Goal: Transaction & Acquisition: Purchase product/service

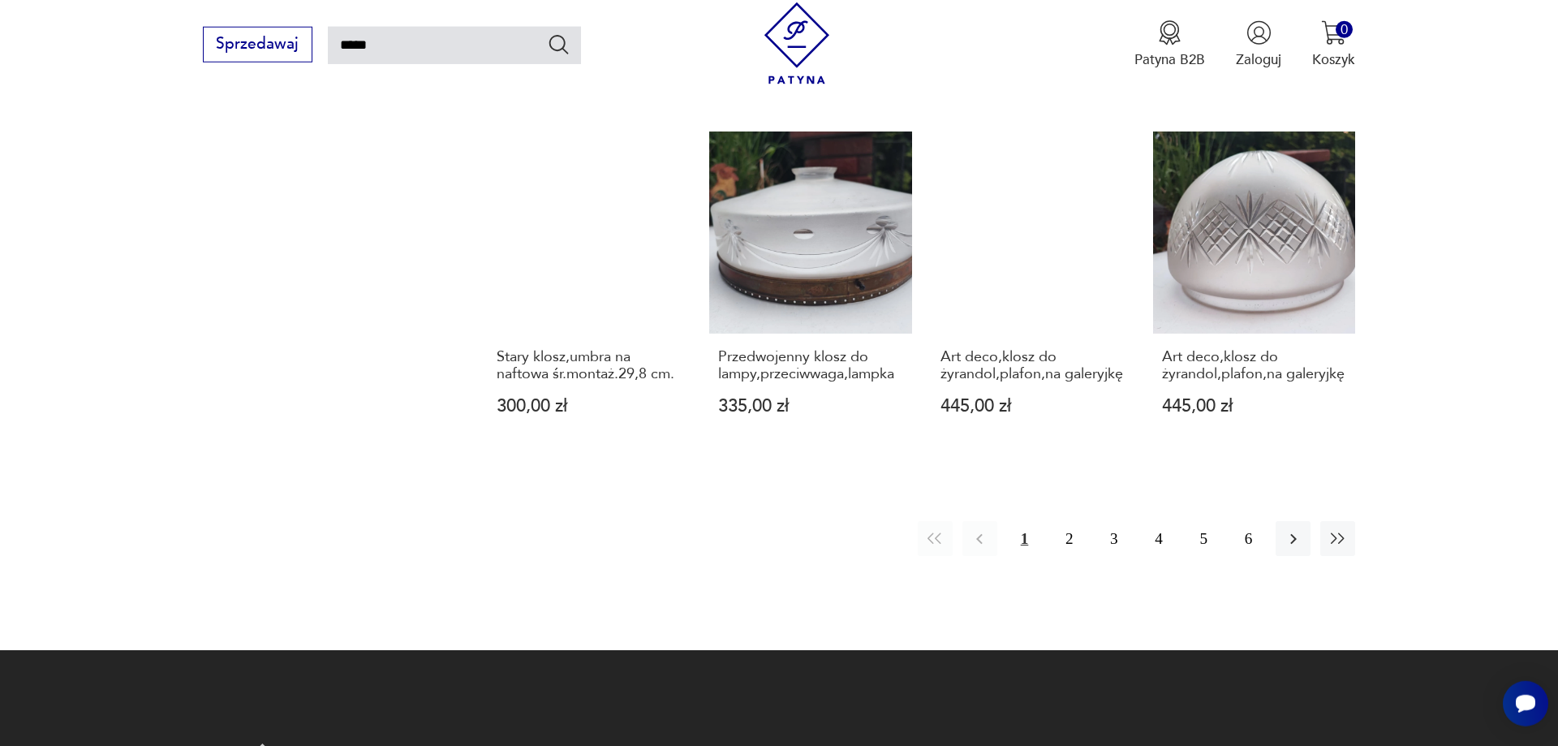
scroll to position [1407, 0]
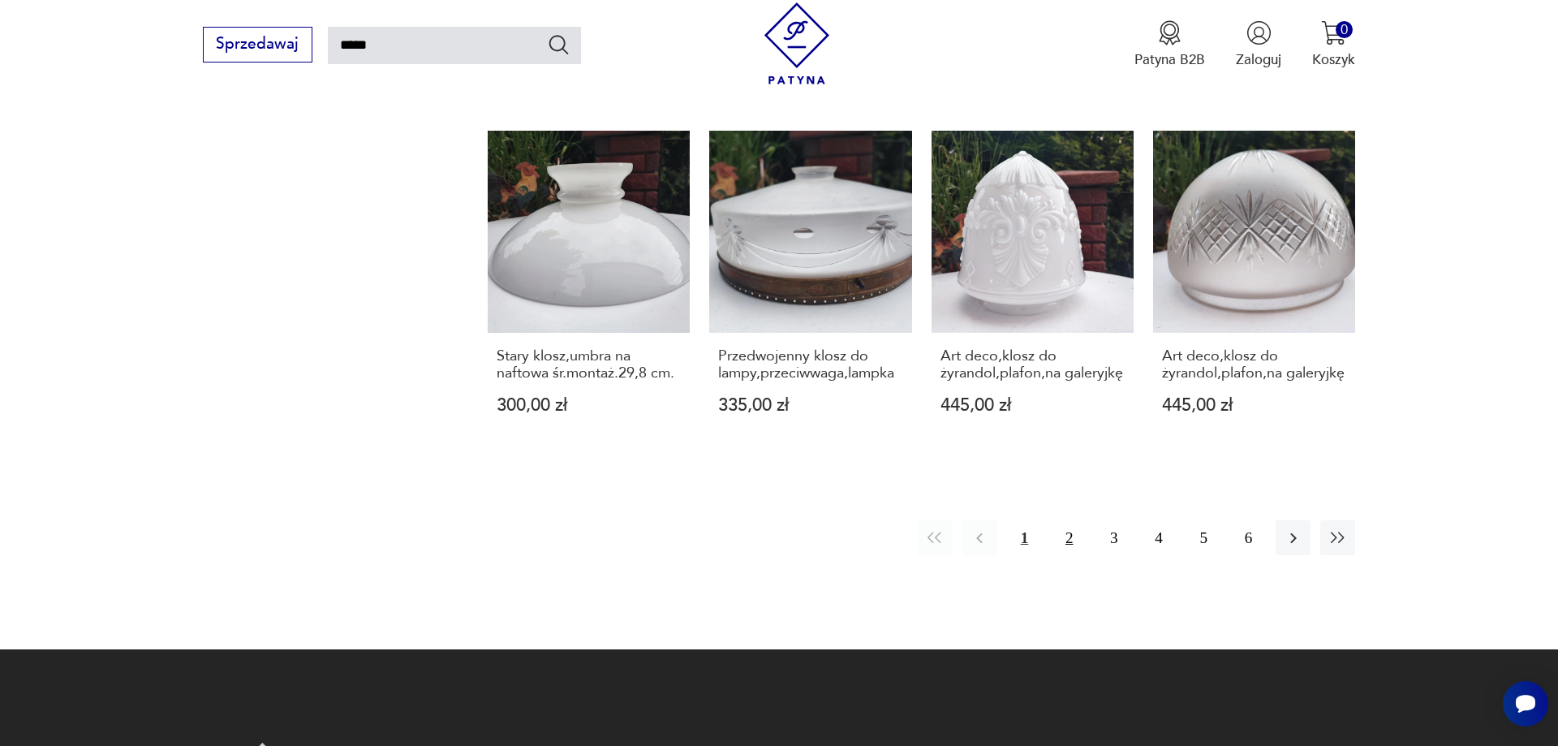
click at [1070, 520] on button "2" at bounding box center [1069, 537] width 35 height 35
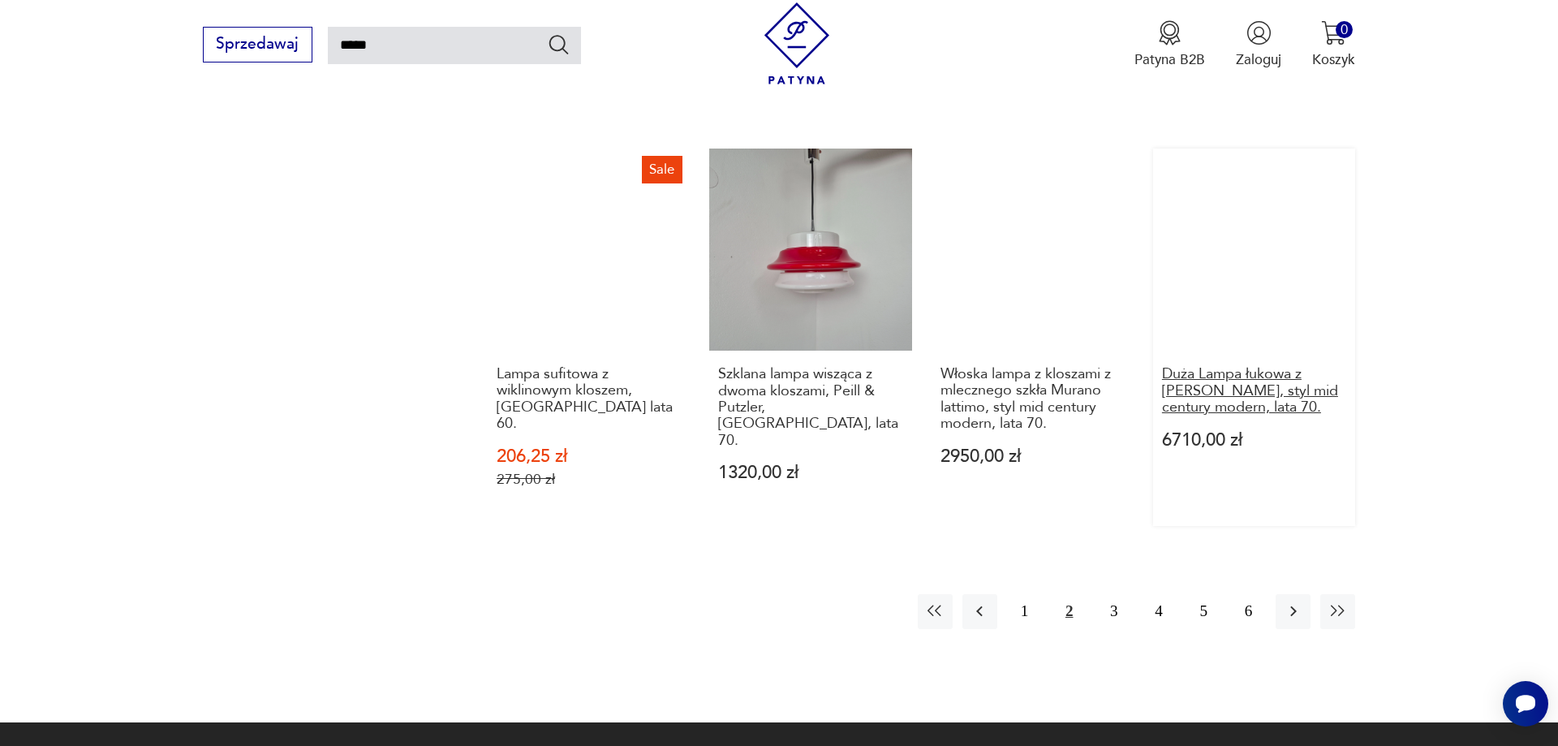
scroll to position [1418, 0]
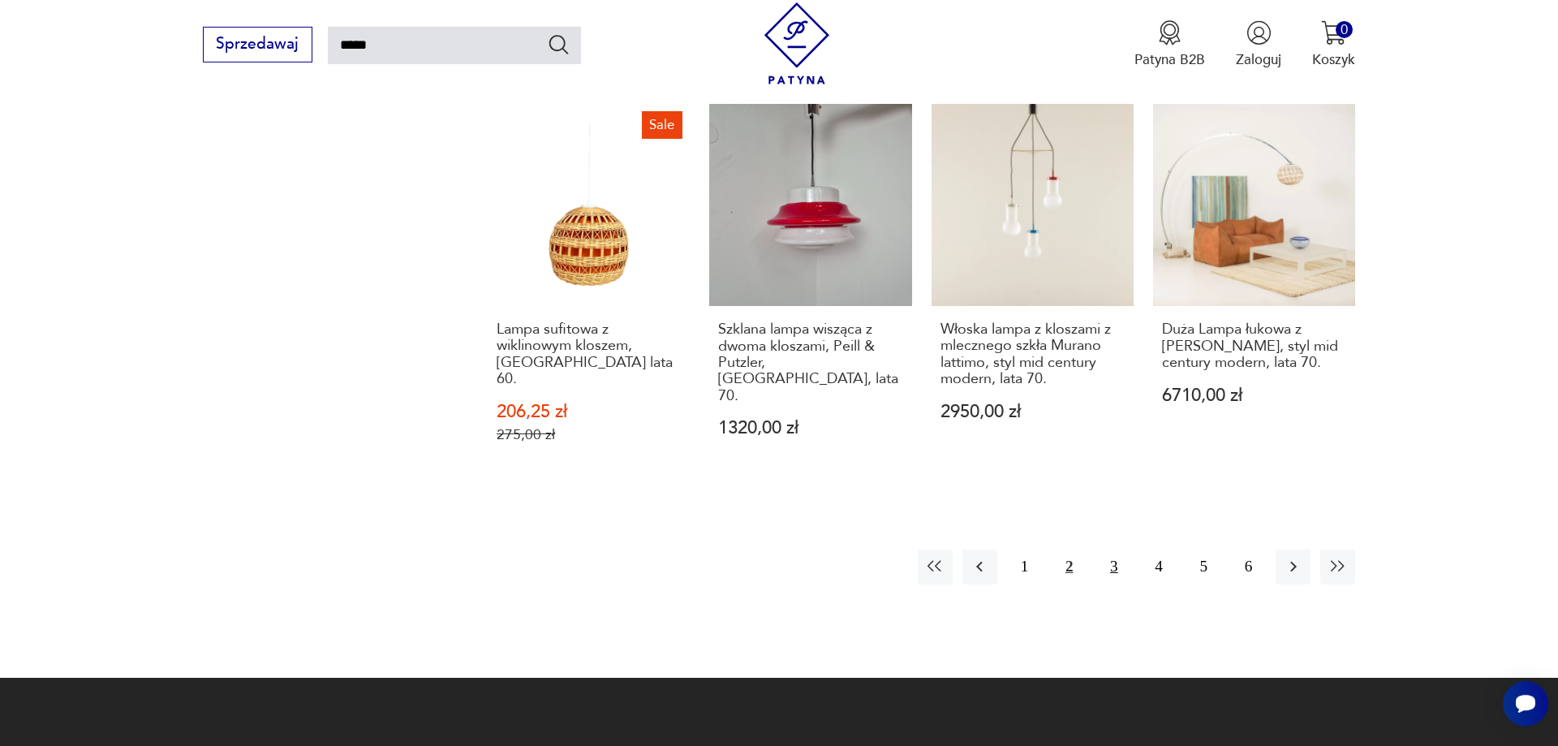
click at [1114, 549] on button "3" at bounding box center [1113, 566] width 35 height 35
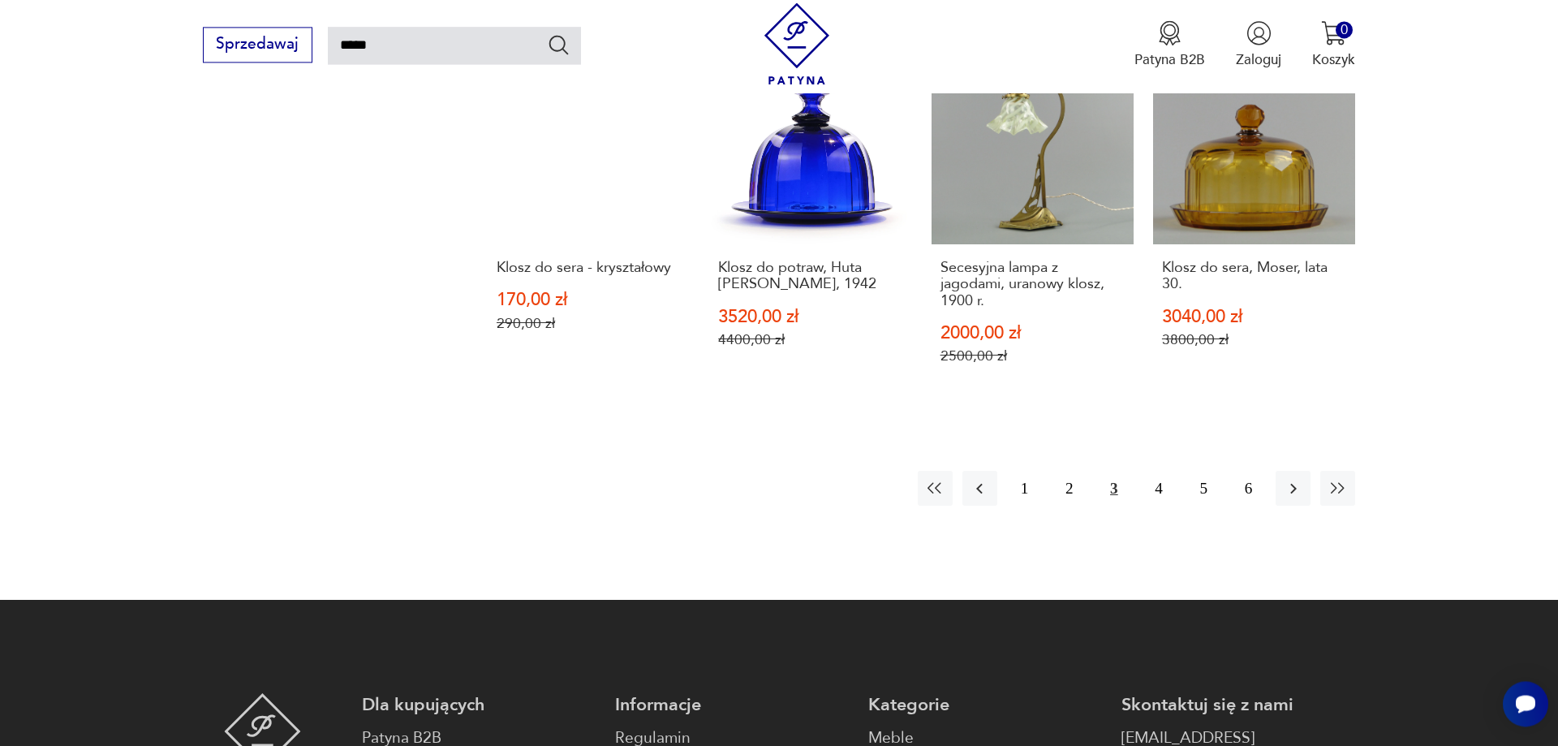
scroll to position [1666, 0]
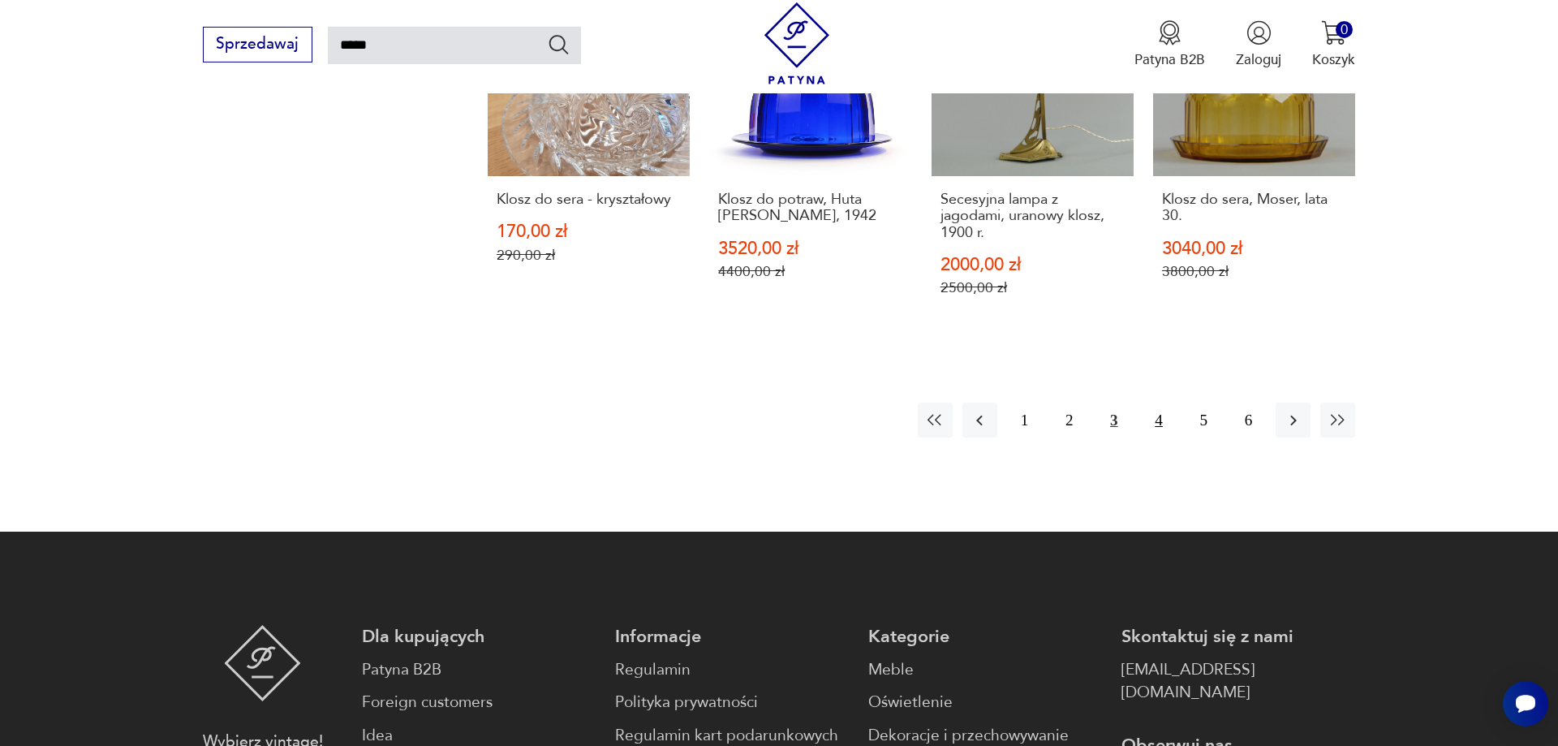
click at [1156, 403] on button "4" at bounding box center [1158, 420] width 35 height 35
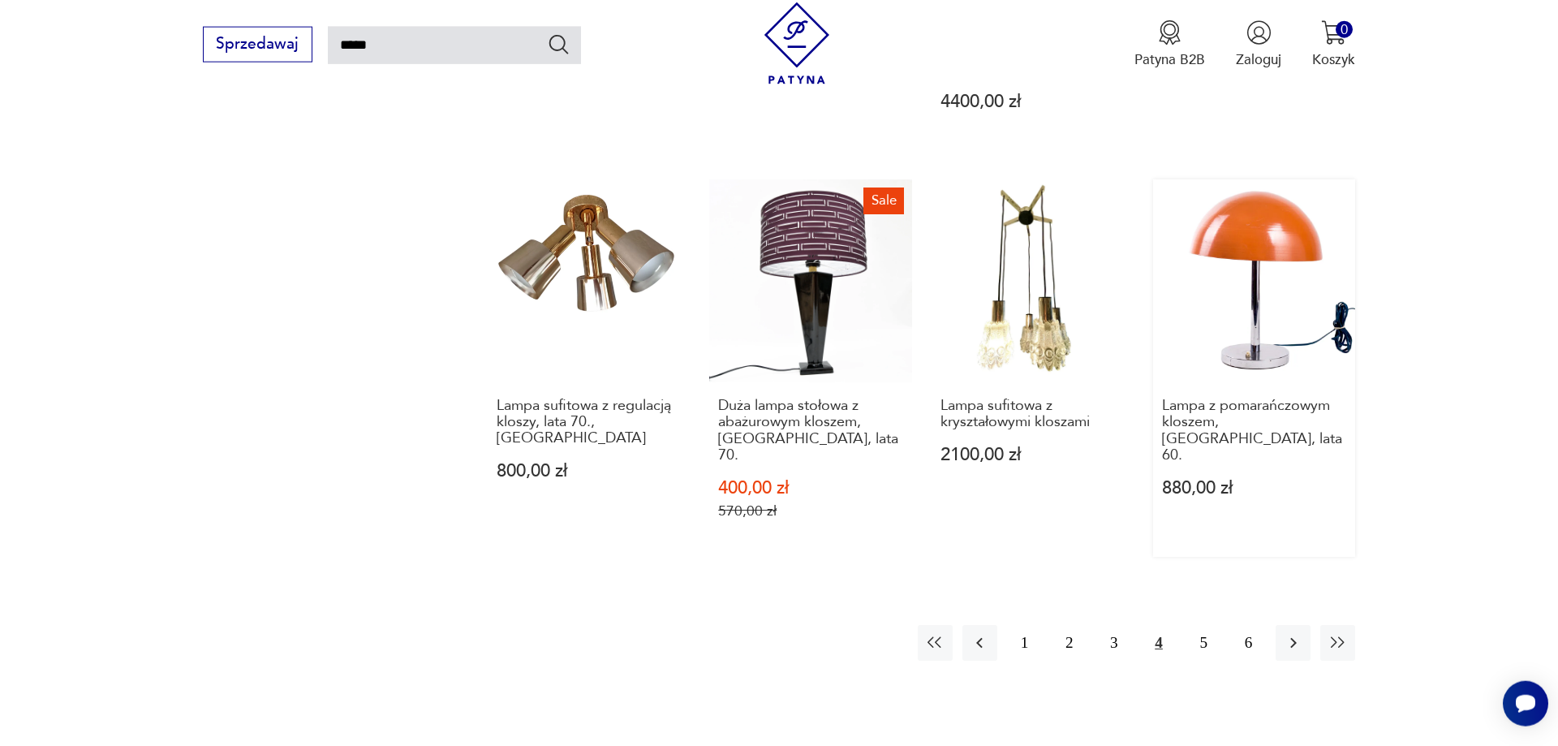
scroll to position [1666, 0]
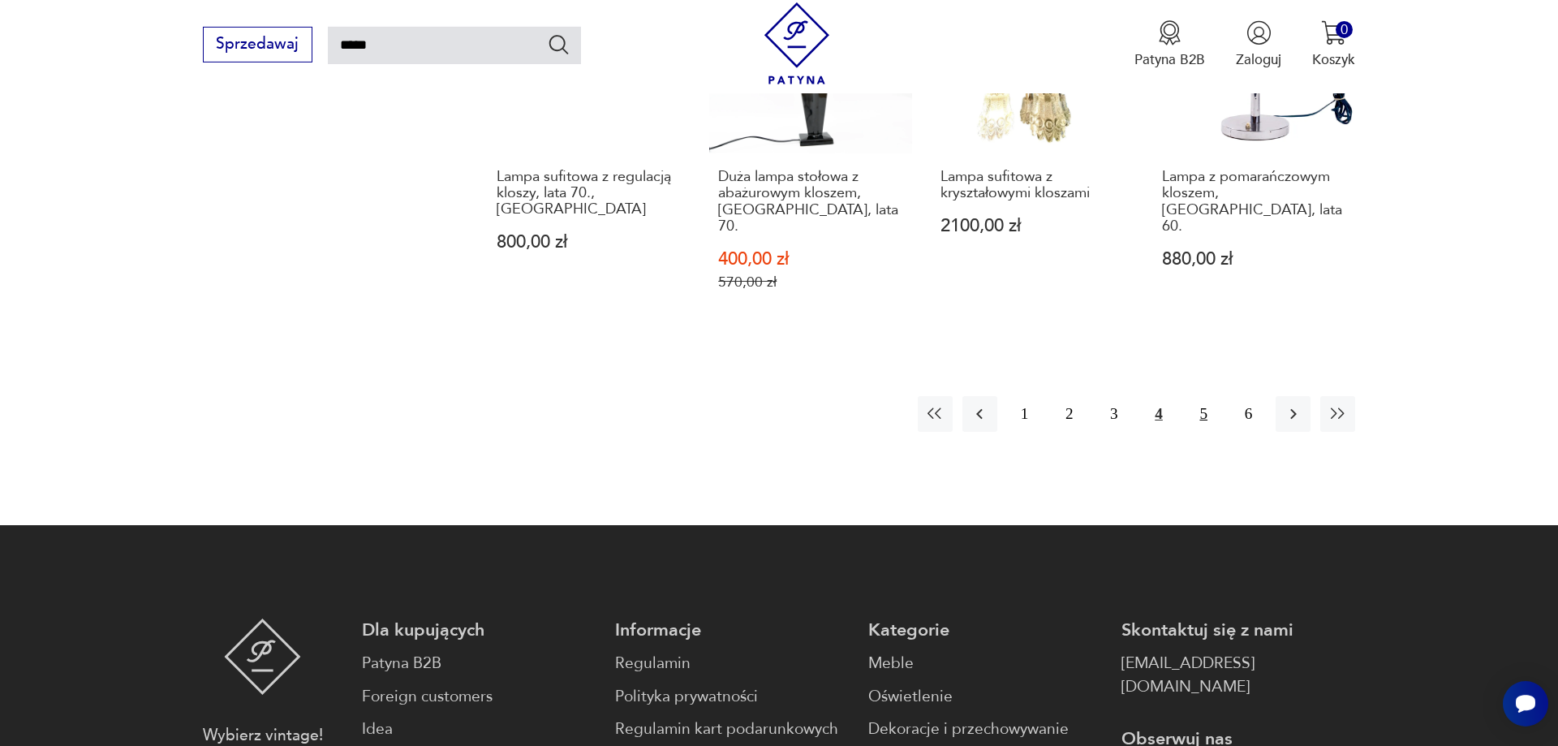
click at [1199, 396] on button "5" at bounding box center [1204, 413] width 35 height 35
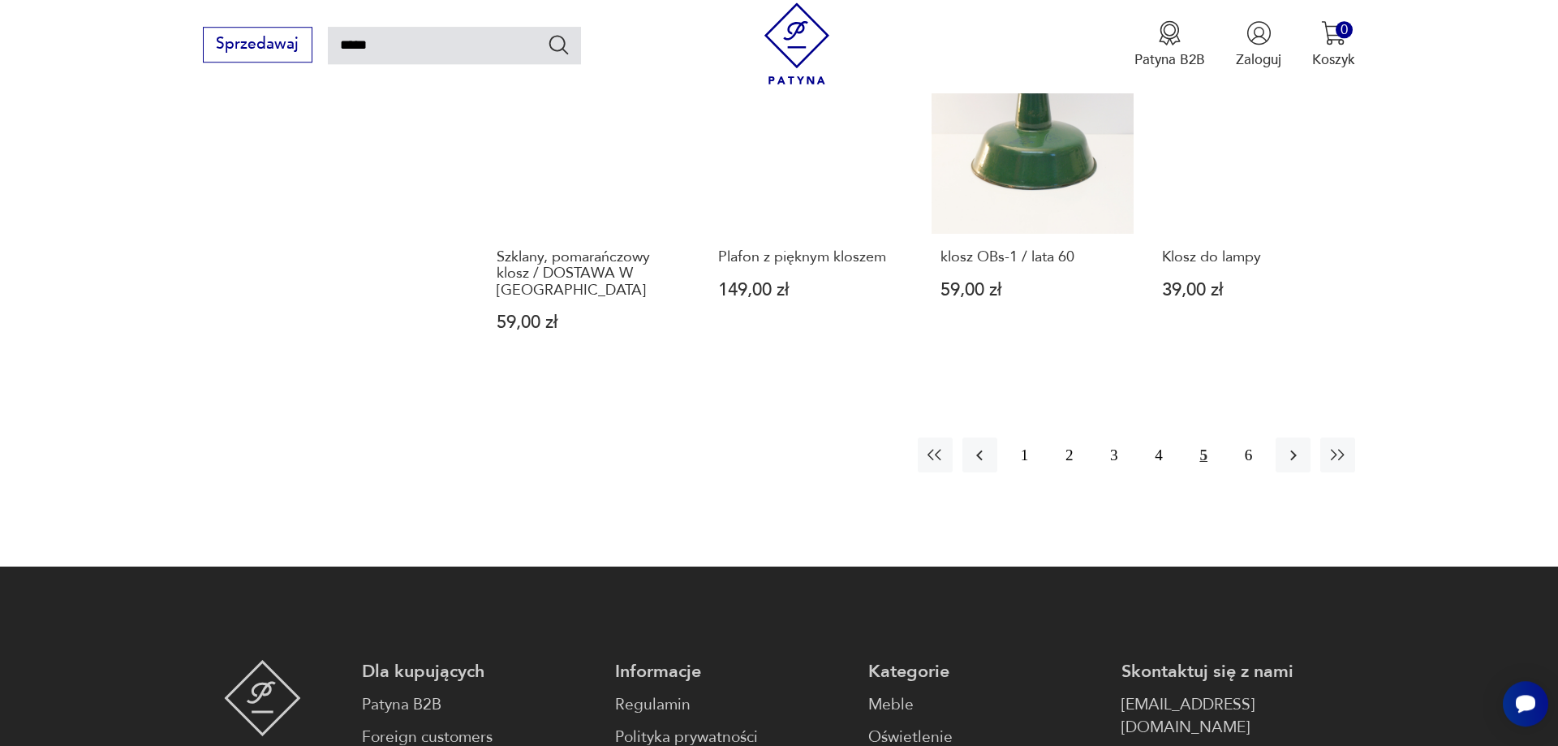
scroll to position [1501, 0]
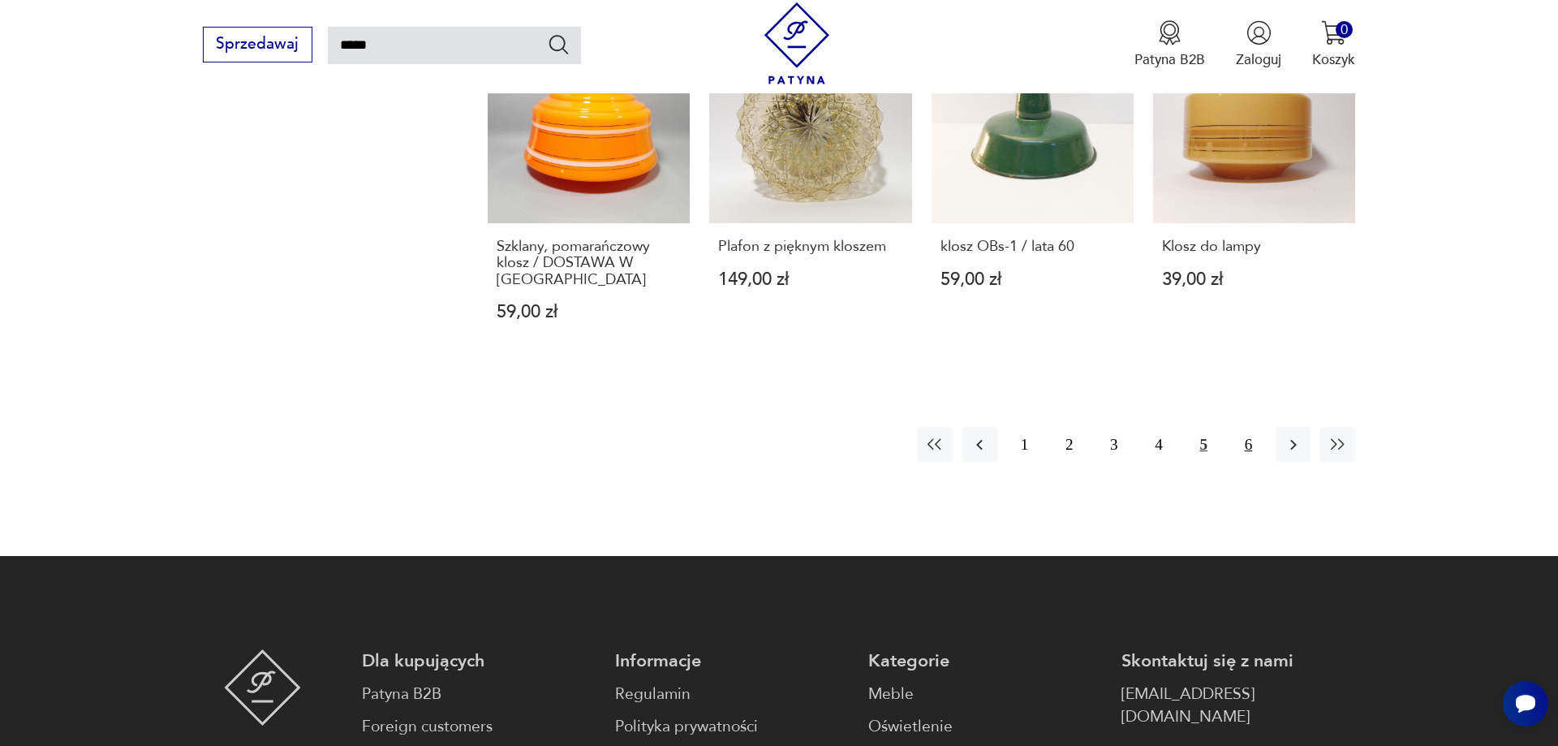
click at [1248, 431] on button "6" at bounding box center [1248, 444] width 35 height 35
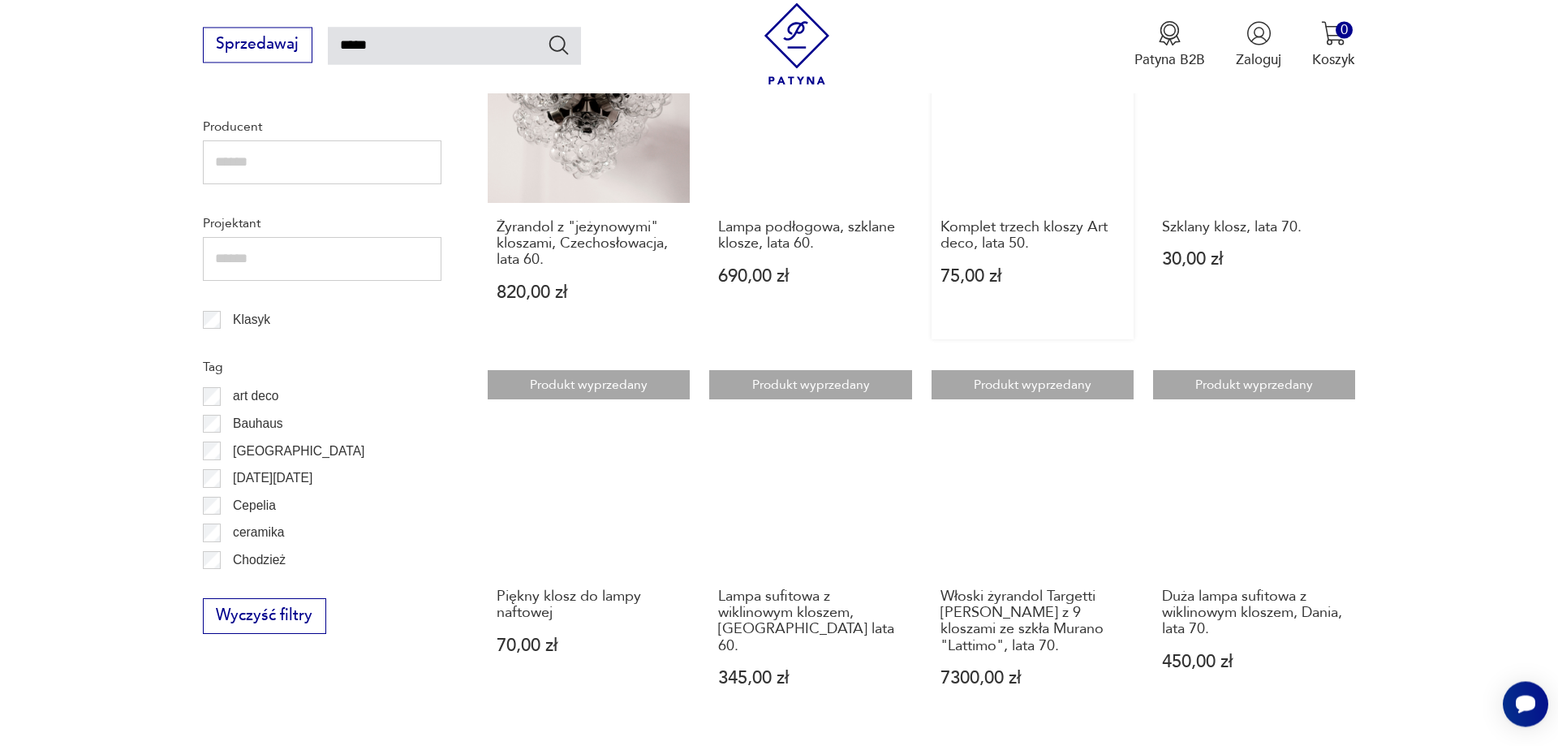
scroll to position [756, 0]
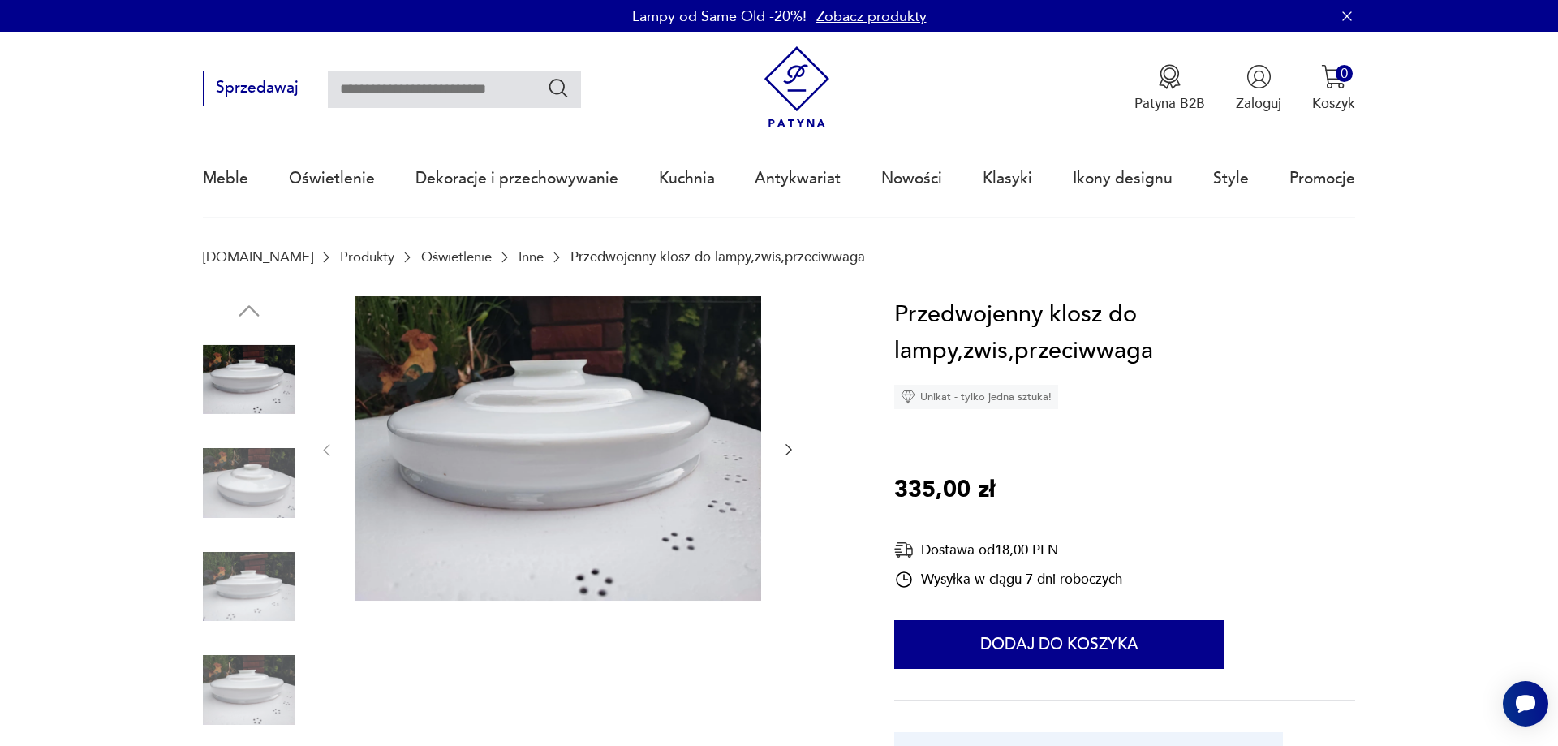
click at [228, 471] on img at bounding box center [249, 483] width 93 height 93
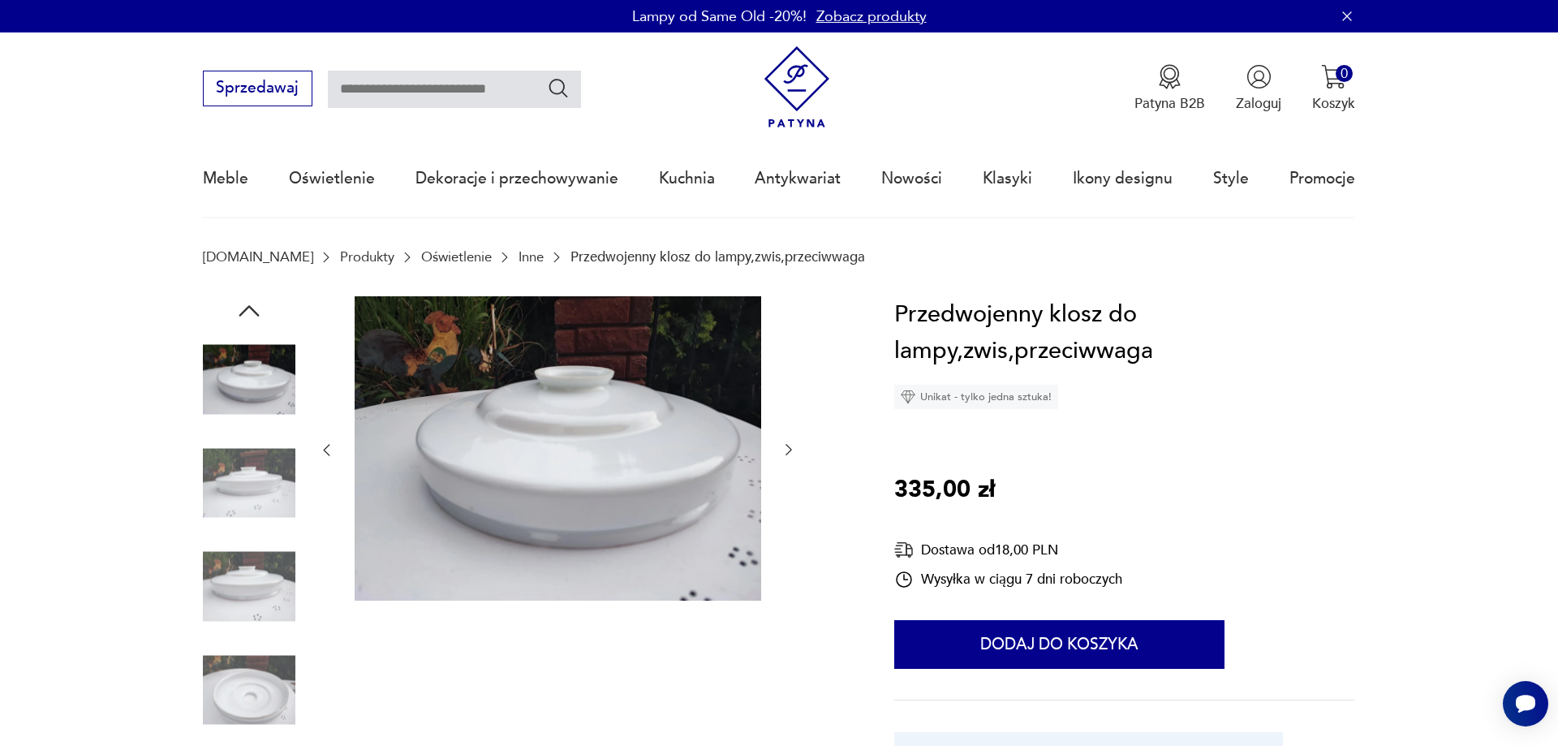
click at [614, 385] on img at bounding box center [558, 448] width 407 height 305
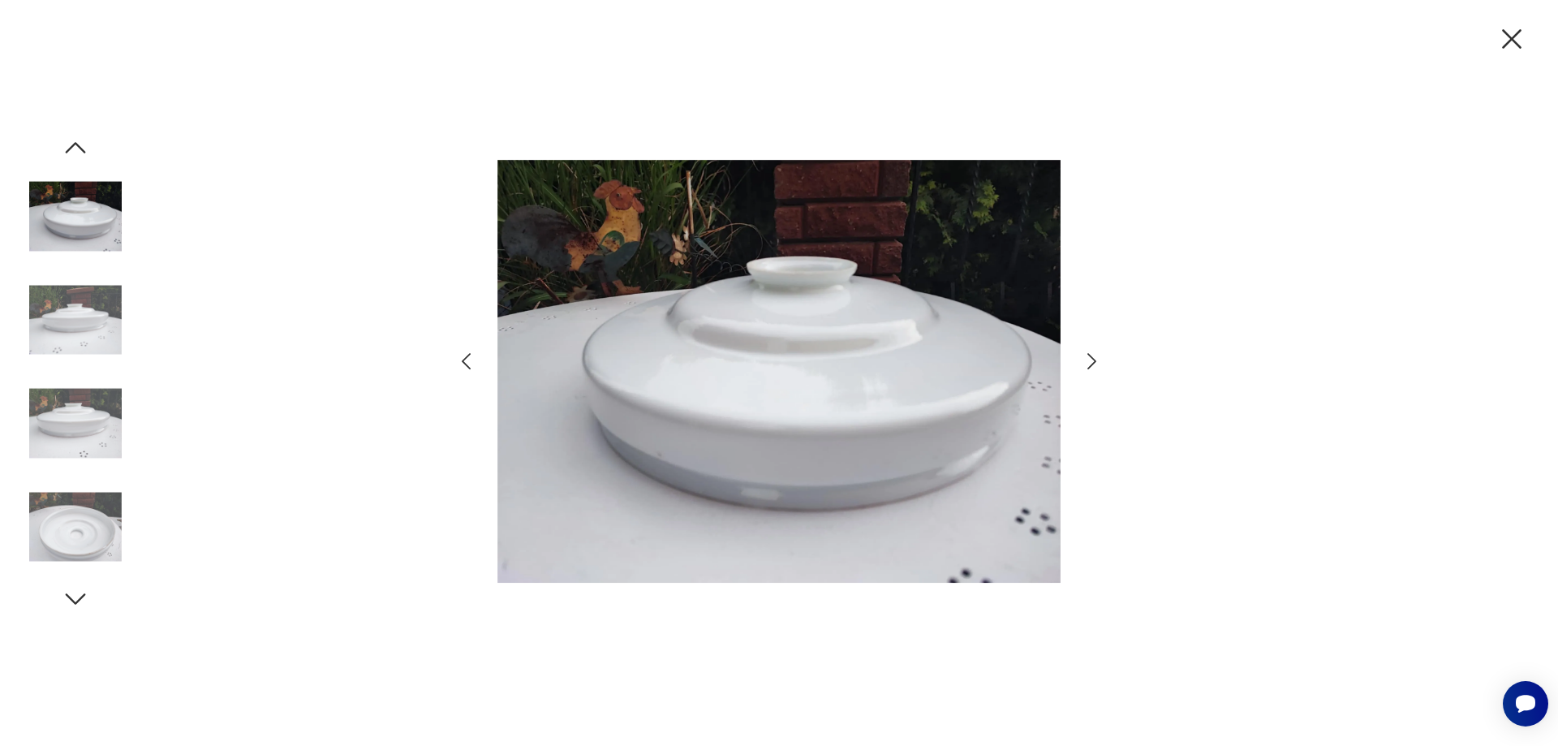
click at [1097, 352] on icon "button" at bounding box center [1092, 362] width 24 height 24
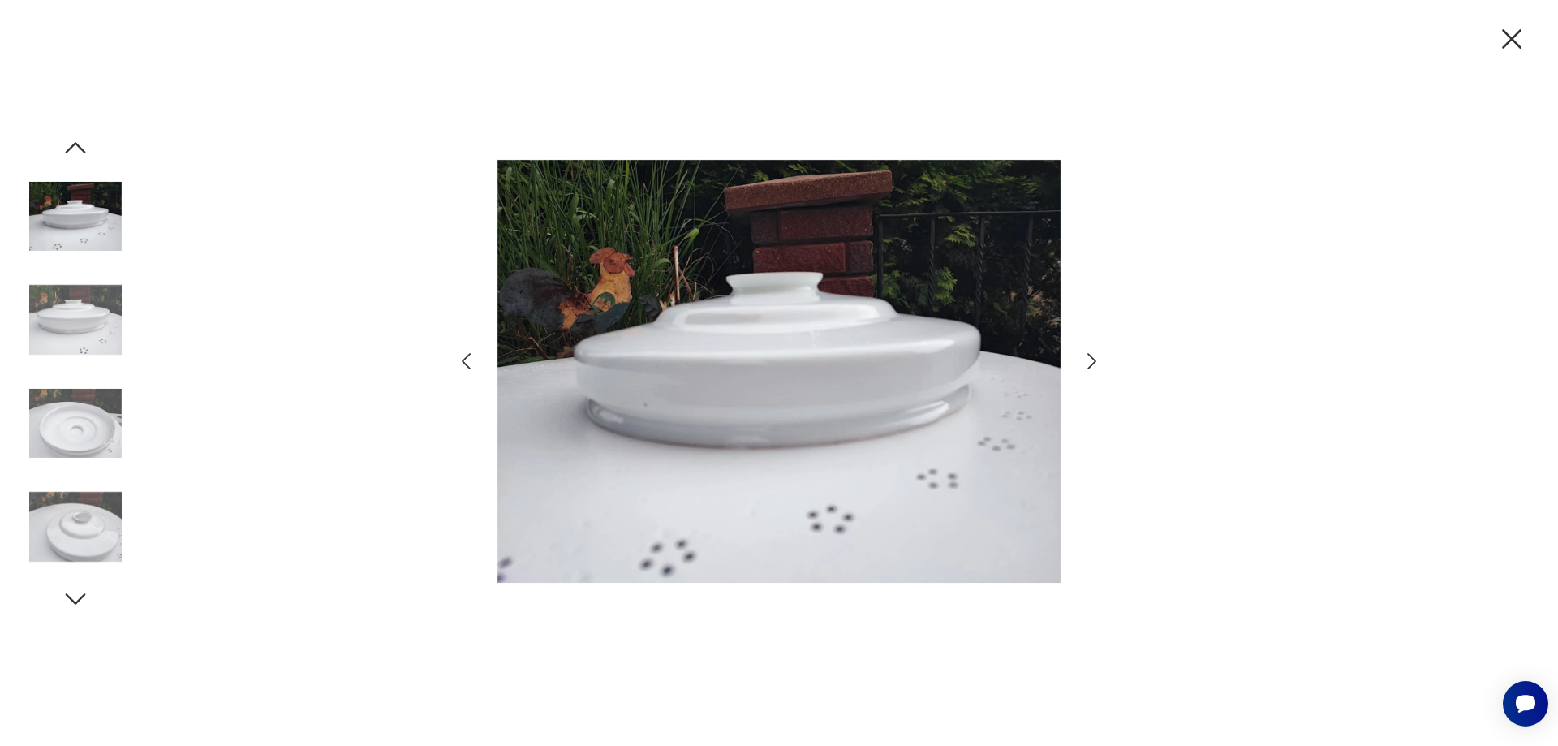
click at [1096, 352] on icon "button" at bounding box center [1092, 362] width 24 height 24
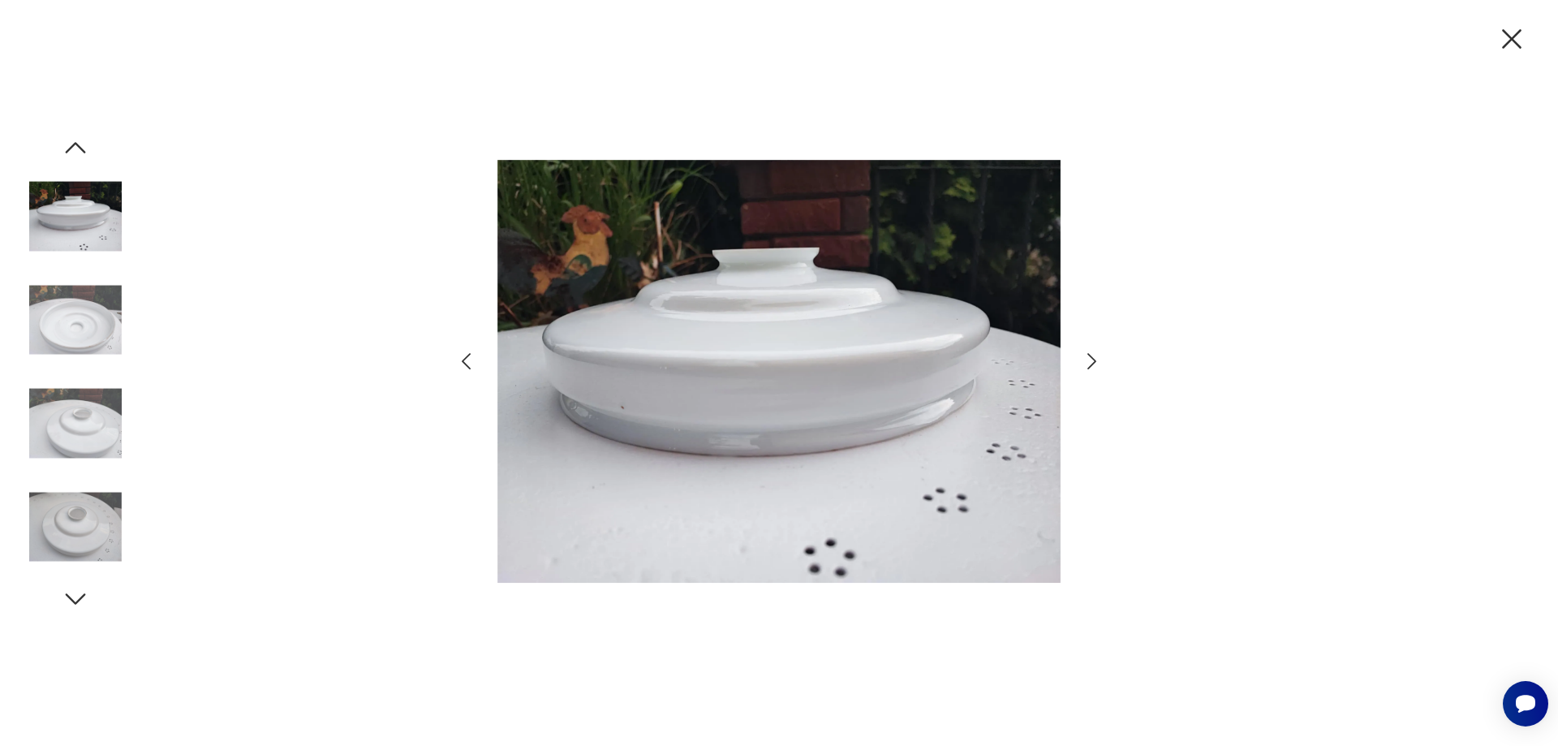
click at [1096, 352] on icon "button" at bounding box center [1092, 362] width 24 height 24
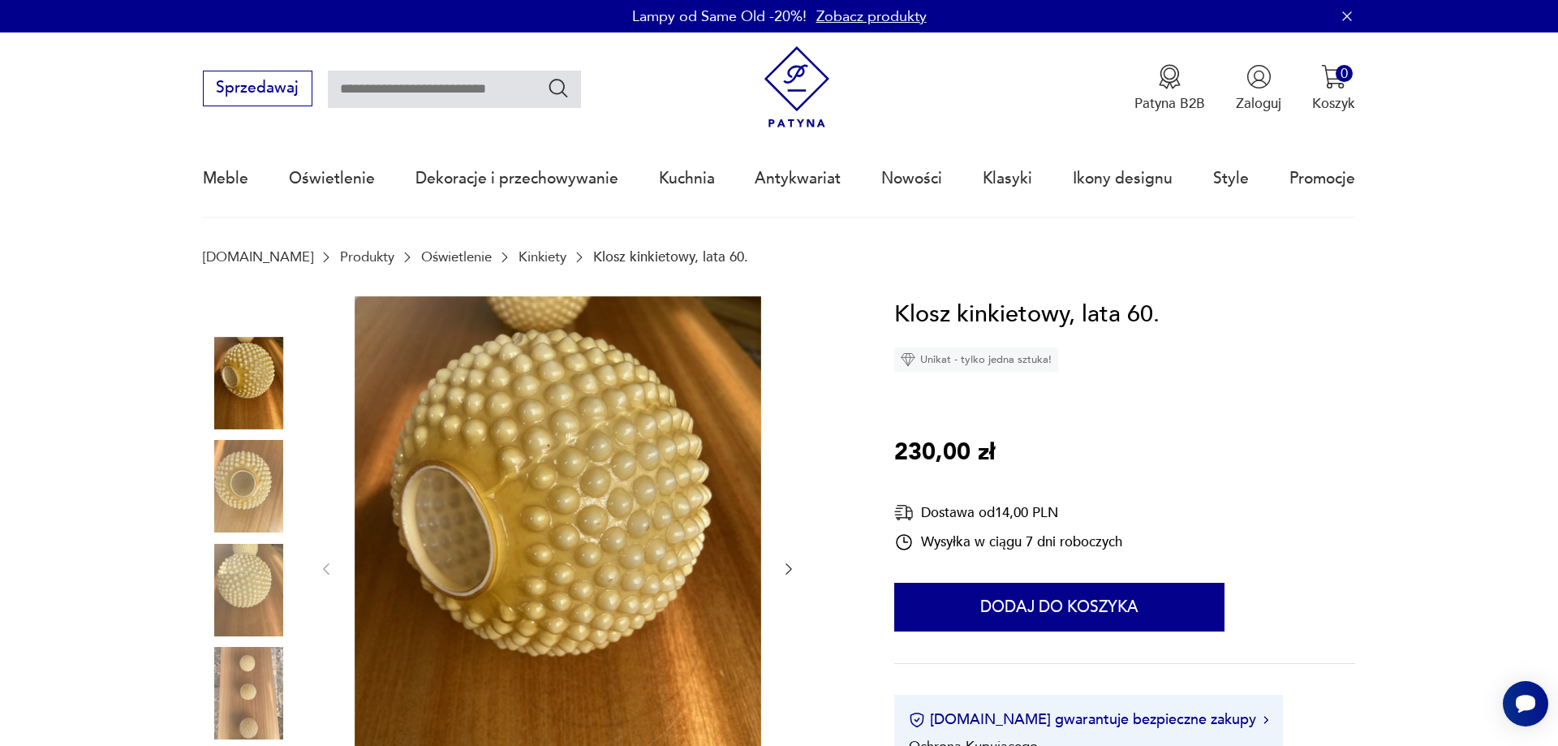
click at [225, 475] on img at bounding box center [249, 486] width 93 height 93
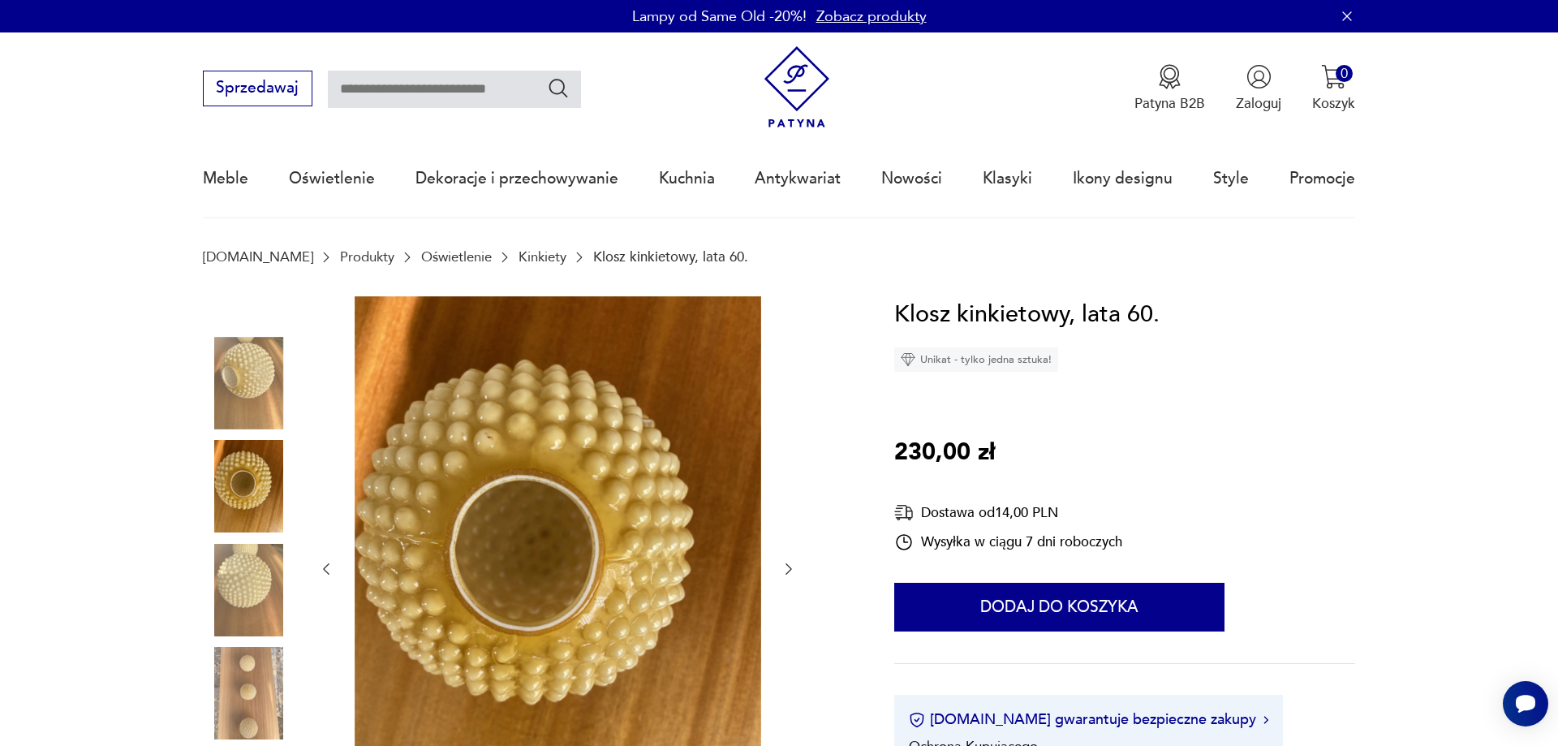
click at [239, 607] on img at bounding box center [249, 590] width 93 height 93
